Goal: Transaction & Acquisition: Purchase product/service

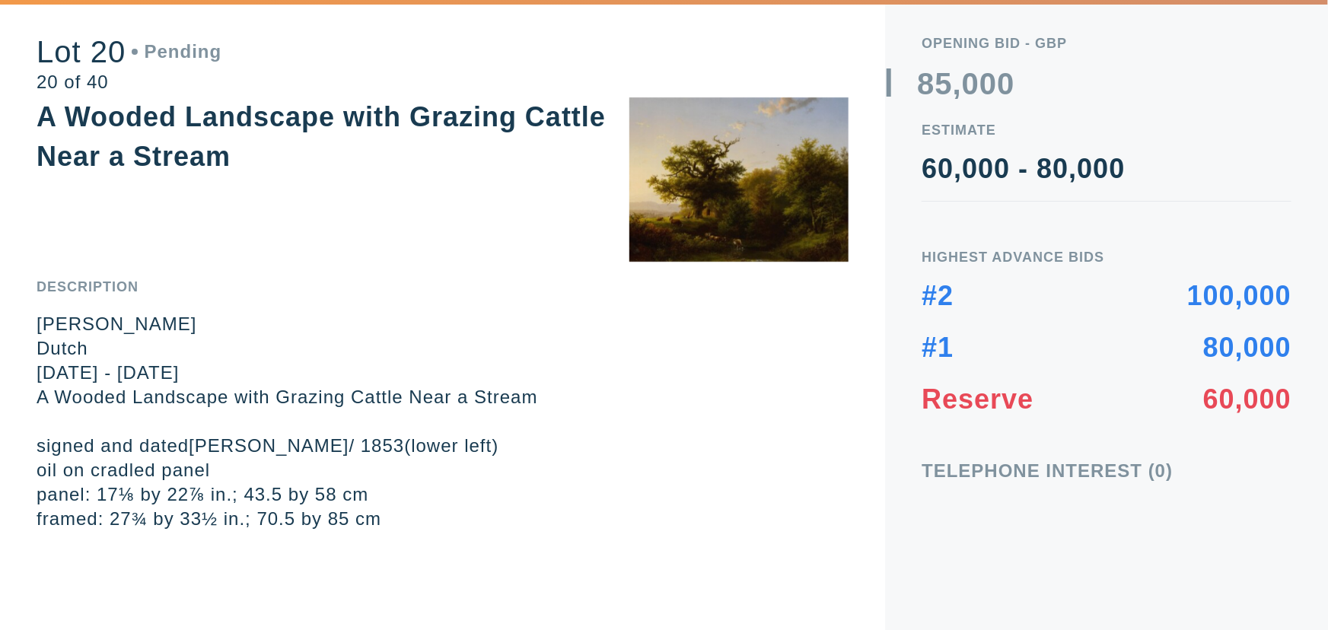
click at [160, 235] on div "Lot 20 Pending 20 of 40 A Wooded Landscape with Grazing Cattle Near a Stream De…" at bounding box center [442, 265] width 885 height 531
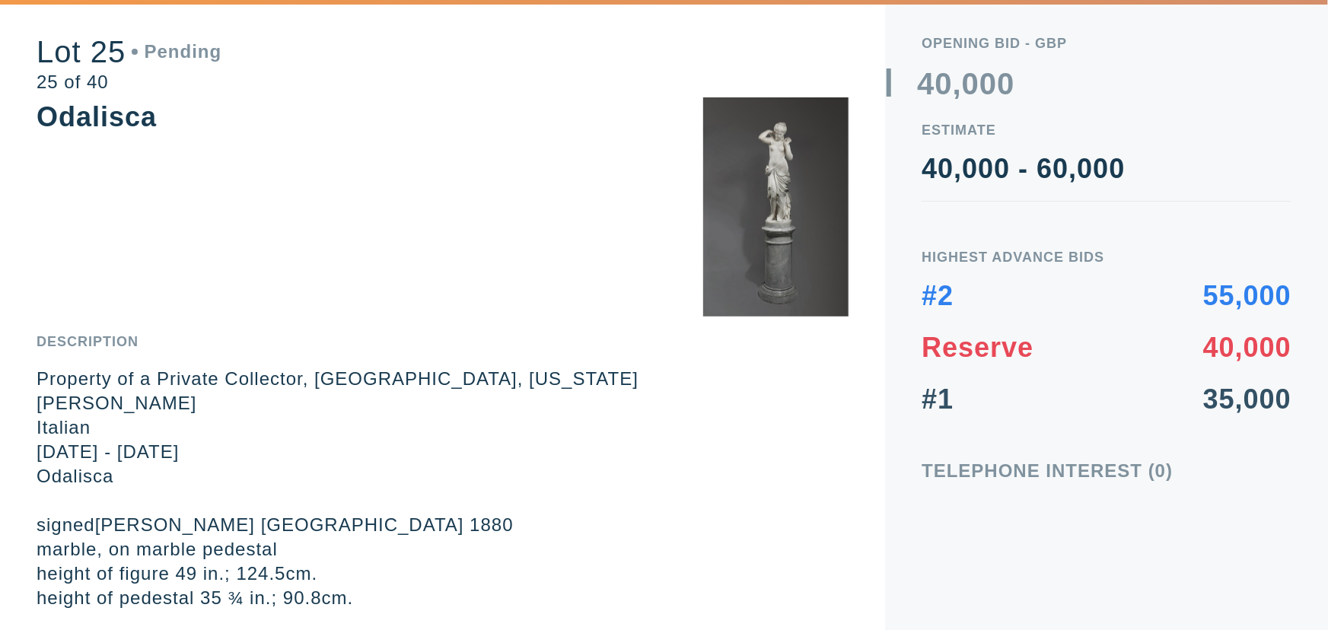
click at [402, 305] on div "Lot 25 Pending 25 of 40 Odalisca Description Property of a Private Collector, […" at bounding box center [442, 305] width 885 height 611
click at [389, 287] on div "Lot 25 Pending 25 of 40 Odalisca Description Property of a Private Collector, […" at bounding box center [442, 305] width 885 height 611
click at [225, 244] on div "Lot 25 Pending 25 of 40 Odalisca Description Property of a Private Collector, […" at bounding box center [442, 305] width 885 height 611
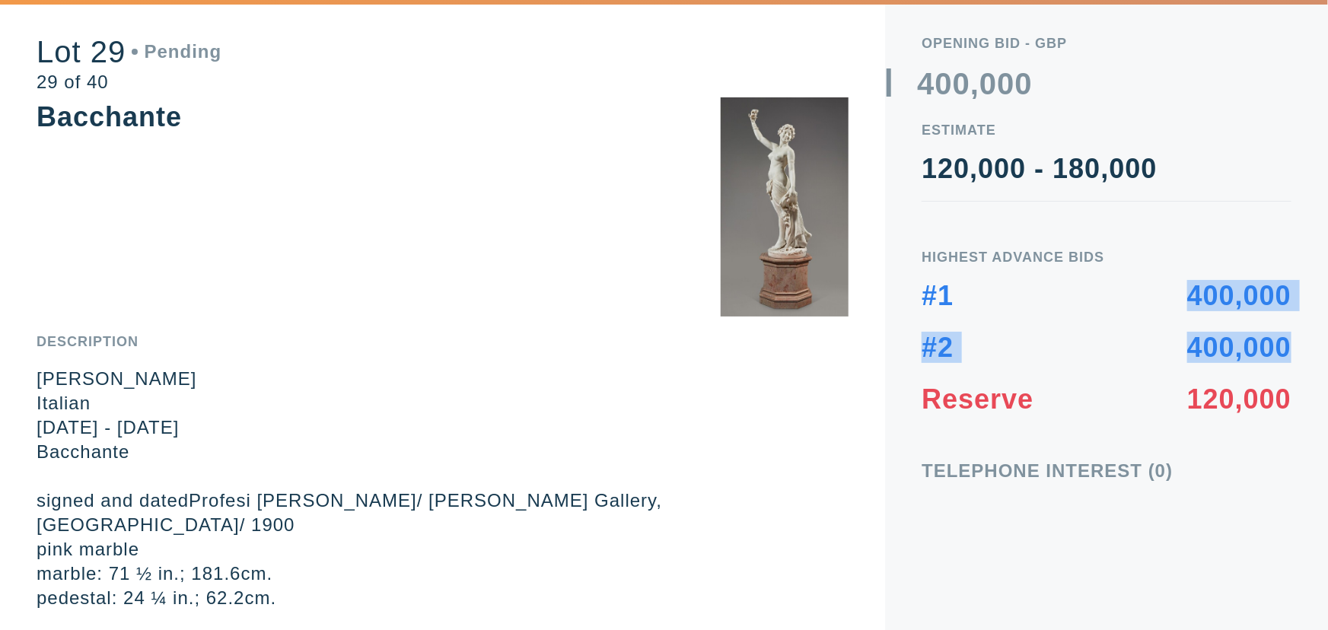
drag, startPoint x: 1294, startPoint y: 347, endPoint x: 1173, endPoint y: 282, distance: 137.3
click at [1173, 282] on div "Opening bid - GBP 0 1 2 3 4 5 6 7 8 9 0 1 2 3 4 5 6 7 8 9 0 1 2 3 4 5 6 7 8 9 ,…" at bounding box center [1106, 315] width 443 height 630
click at [1166, 315] on div "#1 400,000 #2 400,000 Reserve 120,000" at bounding box center [1107, 347] width 370 height 131
click at [419, 374] on p "Raffaello Bartoletti" at bounding box center [443, 379] width 812 height 24
click at [449, 274] on div "Lot 29 Pending 29 of 40 Bacchante Description Raffaello Bartoletti Italian 1852…" at bounding box center [442, 305] width 885 height 611
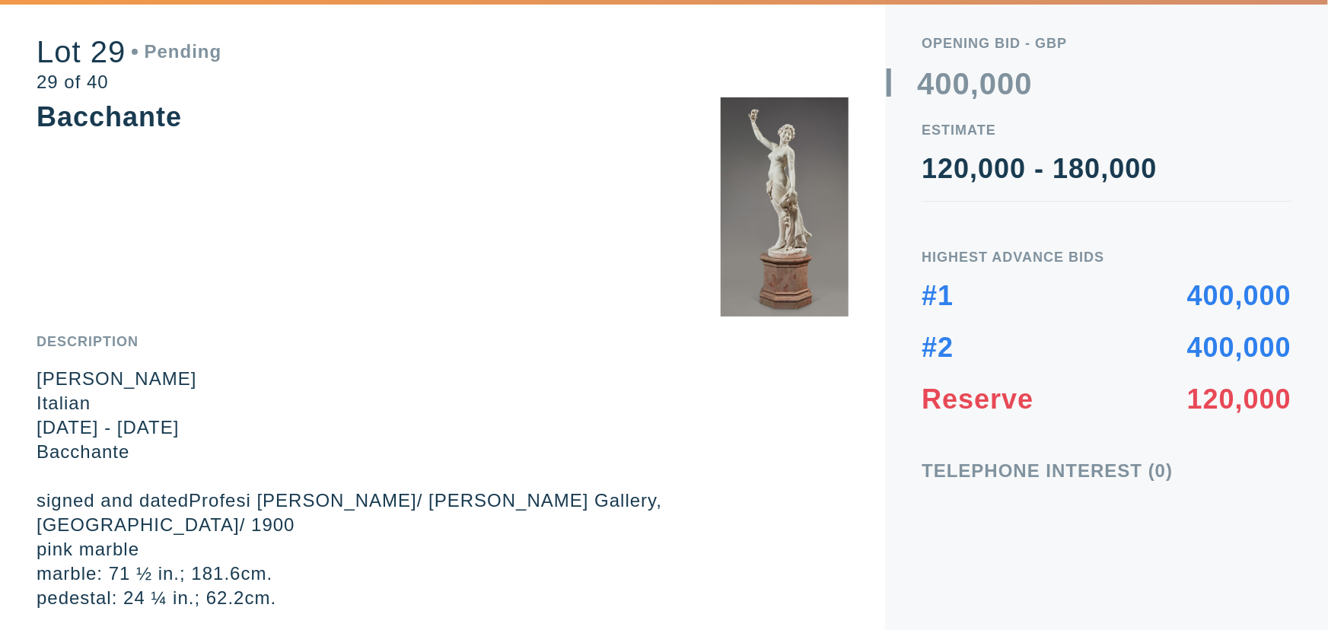
click at [450, 282] on div "Lot 29 Pending 29 of 40 Bacchante Description Raffaello Bartoletti Italian 1852…" at bounding box center [442, 305] width 885 height 611
